Goal: Transaction & Acquisition: Purchase product/service

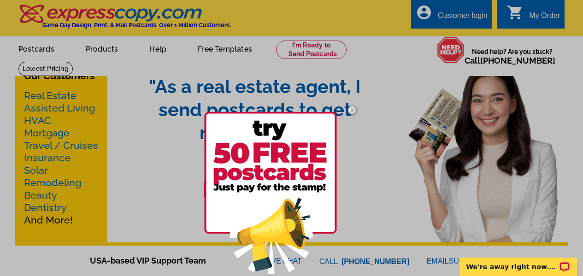
click at [101, 51] on div at bounding box center [291, 138] width 583 height 276
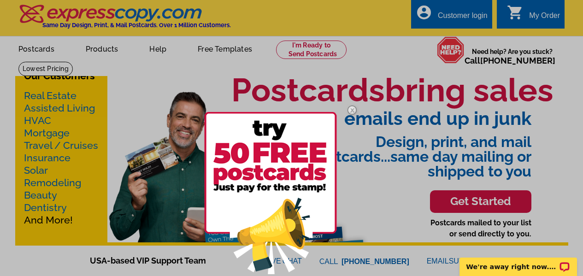
click at [97, 54] on div at bounding box center [291, 138] width 583 height 276
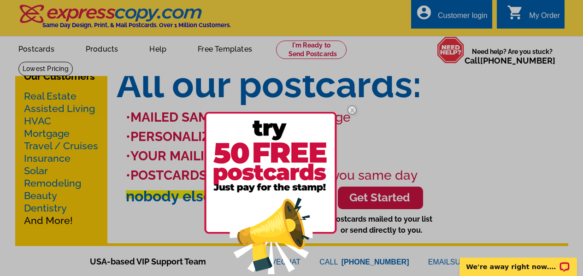
click at [50, 221] on div at bounding box center [291, 138] width 583 height 276
click at [94, 52] on div at bounding box center [291, 138] width 583 height 276
click at [351, 109] on img at bounding box center [352, 110] width 27 height 27
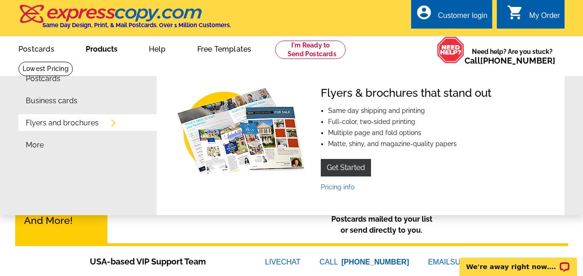
click at [102, 52] on link "Products" at bounding box center [101, 48] width 61 height 22
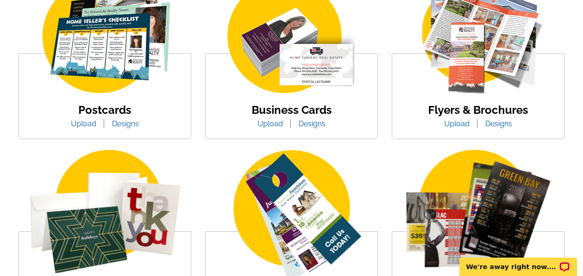
scroll to position [206, 0]
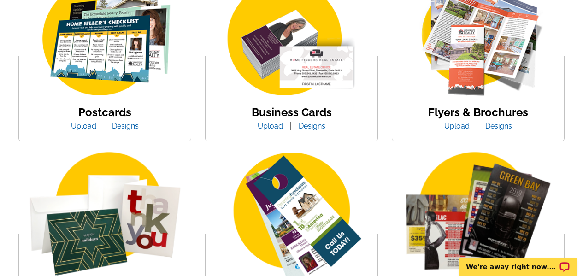
click at [468, 83] on img at bounding box center [478, 39] width 157 height 121
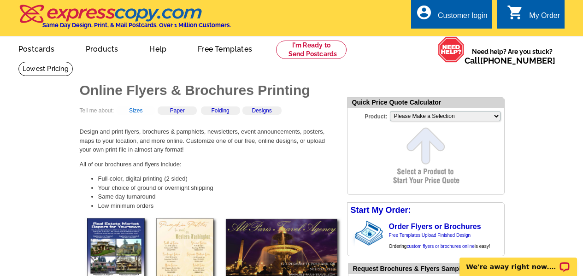
click at [142, 113] on link "Sizes" at bounding box center [135, 110] width 13 height 6
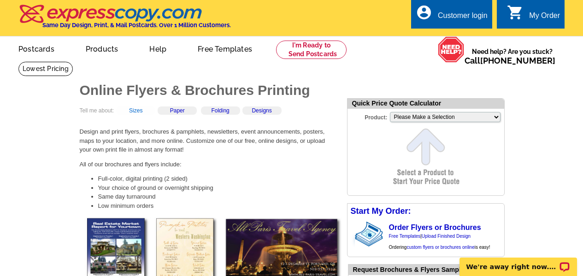
scroll to position [329, 0]
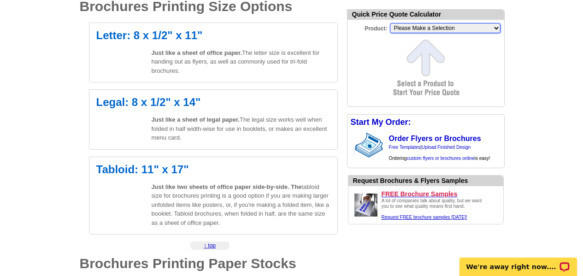
click at [494, 30] on select "Please Make a Selection Jumbo Postcard (5.5" x 8.5") Regular Postcard (4.25" x …" at bounding box center [445, 28] width 111 height 10
select select "6"
click at [390, 24] on select "Please Make a Selection Jumbo Postcard (5.5" x 8.5") Regular Postcard (4.25" x …" at bounding box center [445, 28] width 111 height 10
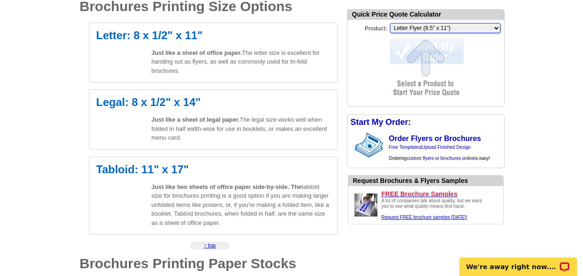
scroll to position [0, 0]
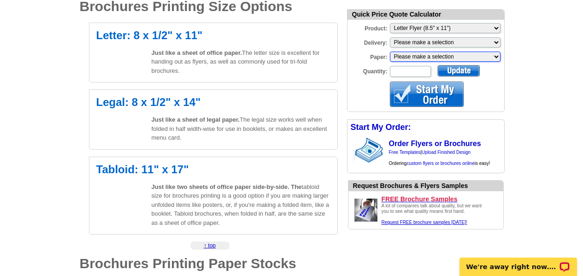
click at [496, 56] on select "Please make a selection Regular Bond Paper Gloss Cover Uncoated Heavy Card Stoc…" at bounding box center [445, 57] width 111 height 10
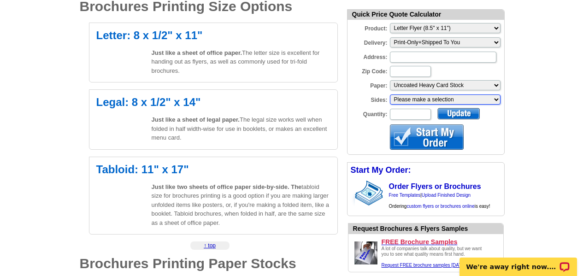
click at [497, 99] on select "Please make a selection One sided, color Two sided, color + B/W Two sided, full…" at bounding box center [445, 100] width 111 height 10
select select "3"
click at [390, 95] on select "Please make a selection One sided, color Two sided, color + B/W Two sided, full…" at bounding box center [445, 100] width 111 height 10
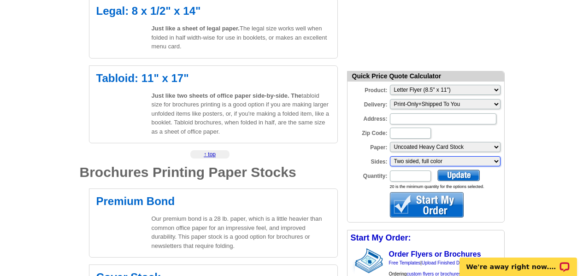
scroll to position [410, 0]
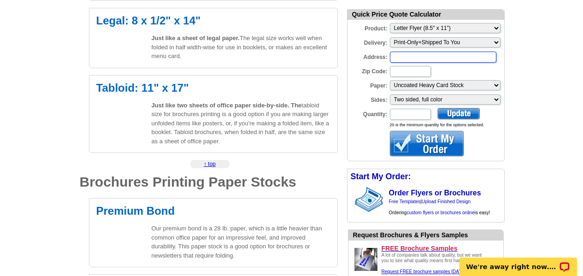
click at [428, 58] on input "Address:" at bounding box center [443, 57] width 107 height 11
click at [408, 71] on input "Zip Code:" at bounding box center [410, 71] width 41 height 11
click at [412, 116] on input "Quantity:" at bounding box center [410, 114] width 41 height 11
type input "2000"
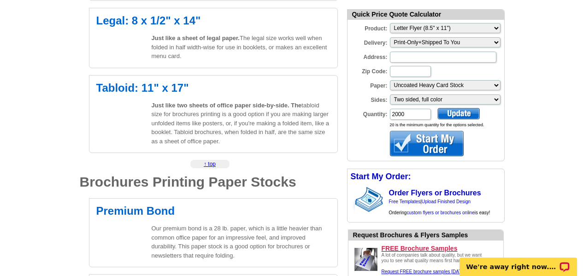
click at [459, 113] on div at bounding box center [459, 114] width 42 height 12
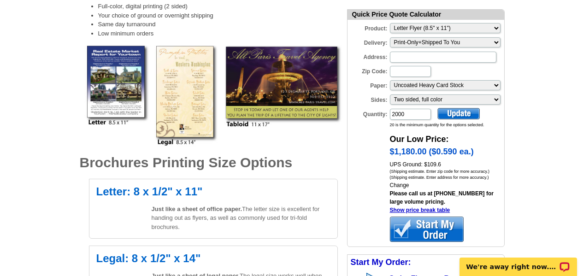
scroll to position [0, 0]
